Goal: Information Seeking & Learning: Learn about a topic

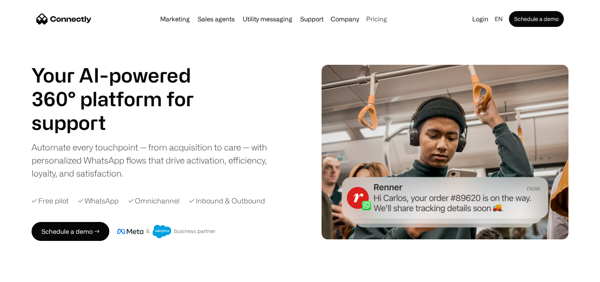
click at [382, 16] on link "Pricing" at bounding box center [376, 19] width 27 height 6
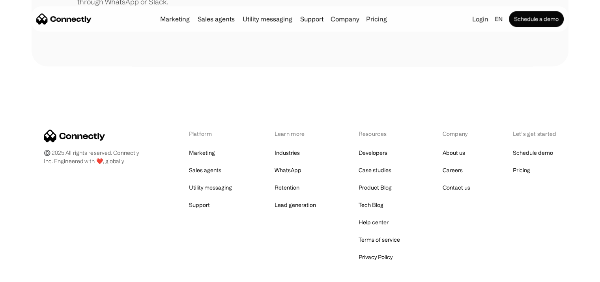
scroll to position [440, 0]
